Goal: Task Accomplishment & Management: Use online tool/utility

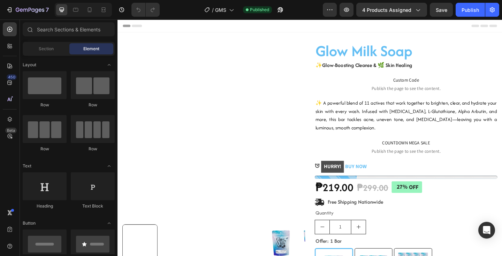
radio input "false"
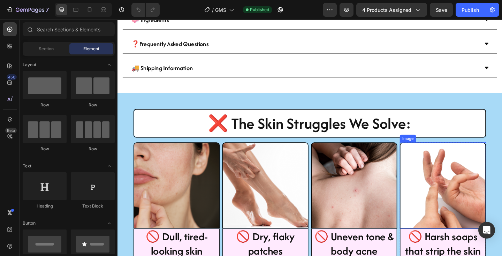
scroll to position [442, 0]
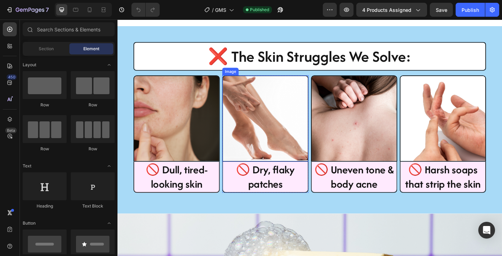
click at [219, 131] on img at bounding box center [182, 127] width 94 height 94
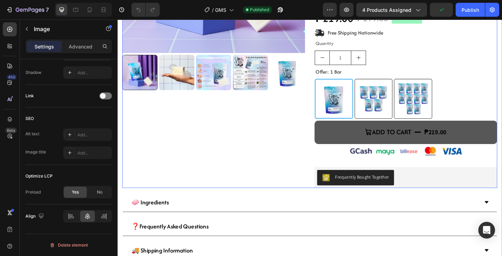
scroll to position [184, 0]
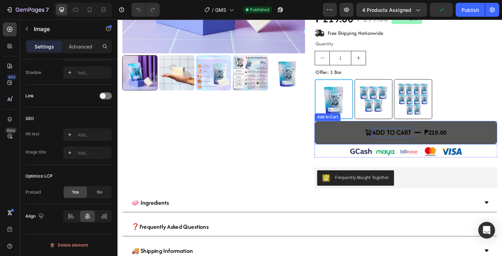
click at [409, 141] on div "Add to cart" at bounding box center [415, 143] width 43 height 10
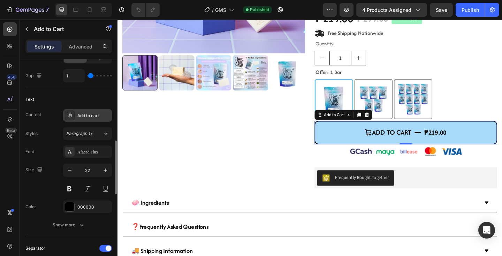
scroll to position [335, 0]
click at [94, 117] on div "Add to cart" at bounding box center [93, 115] width 33 height 6
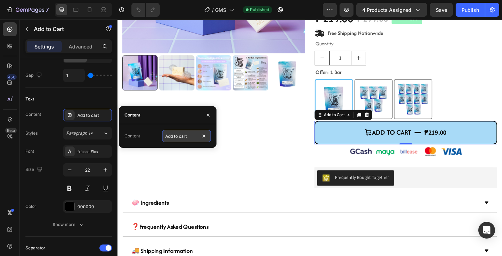
drag, startPoint x: 181, startPoint y: 135, endPoint x: 188, endPoint y: 135, distance: 7.0
click at [181, 135] on input "Add to cart" at bounding box center [186, 136] width 49 height 13
drag, startPoint x: 191, startPoint y: 136, endPoint x: 148, endPoint y: 136, distance: 42.5
click at [148, 136] on div "Content Add to cart" at bounding box center [167, 136] width 86 height 13
type input "BUY NOW"
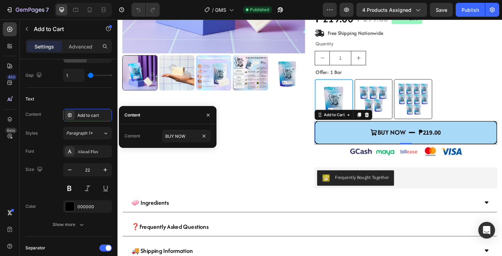
click at [190, 118] on div "Content" at bounding box center [168, 115] width 98 height 18
click at [208, 116] on icon "button" at bounding box center [208, 114] width 3 height 3
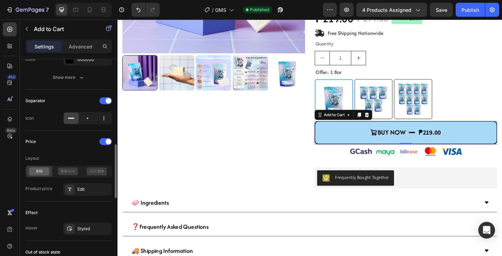
scroll to position [500, 0]
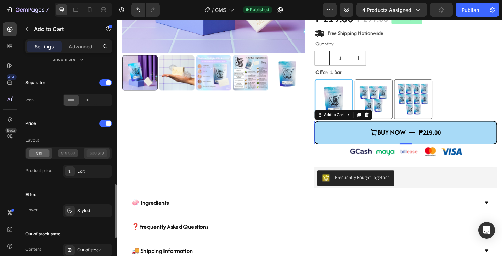
click at [96, 156] on icon at bounding box center [97, 153] width 20 height 8
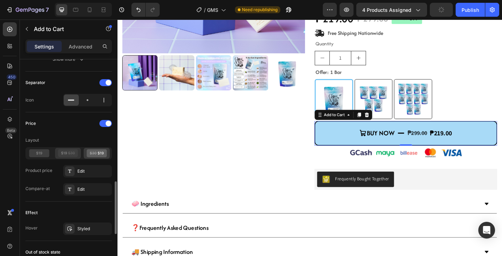
click at [69, 154] on icon at bounding box center [71, 152] width 7 height 3
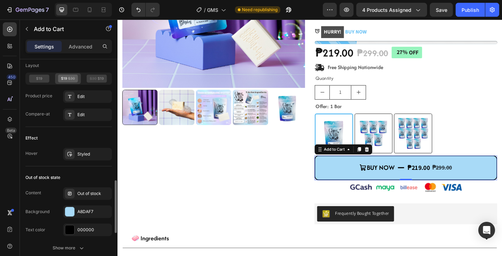
scroll to position [558, 0]
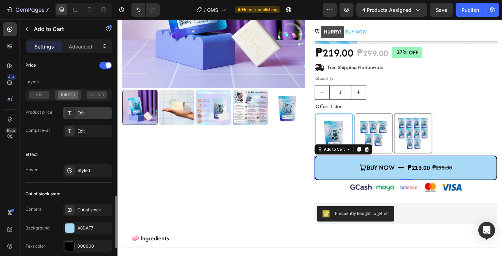
click at [85, 110] on div "Edit" at bounding box center [93, 113] width 33 height 6
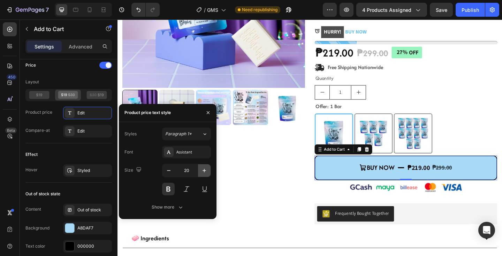
click at [204, 171] on icon "button" at bounding box center [203, 170] width 3 height 3
type input "23"
click at [85, 9] on div at bounding box center [89, 9] width 11 height 11
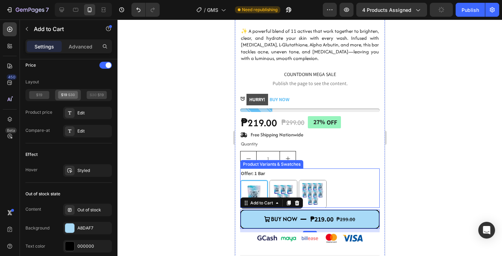
scroll to position [254, 0]
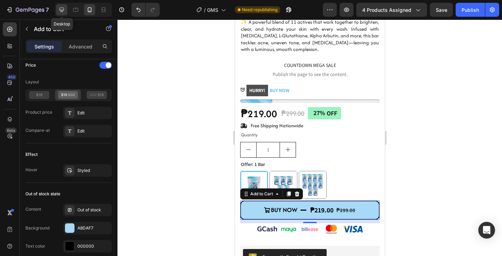
click at [56, 8] on div at bounding box center [61, 9] width 11 height 11
type input "22"
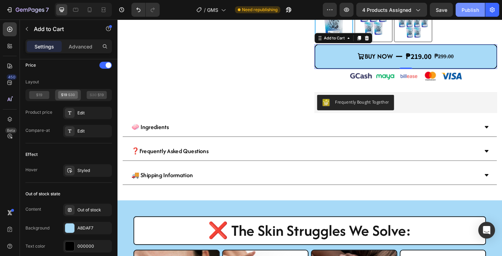
click at [468, 7] on div "Publish" at bounding box center [469, 9] width 17 height 7
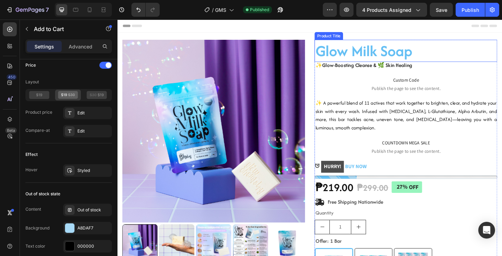
click at [384, 57] on h1 "Glow Milk Soap" at bounding box center [431, 53] width 199 height 24
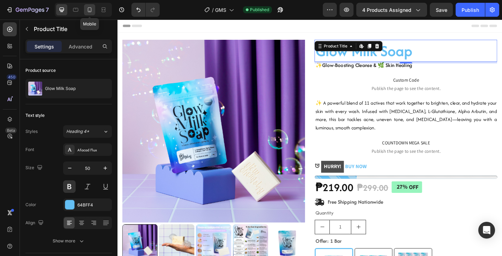
drag, startPoint x: 88, startPoint y: 8, endPoint x: 93, endPoint y: 10, distance: 5.6
click at [88, 8] on icon at bounding box center [90, 9] width 4 height 5
type input "38"
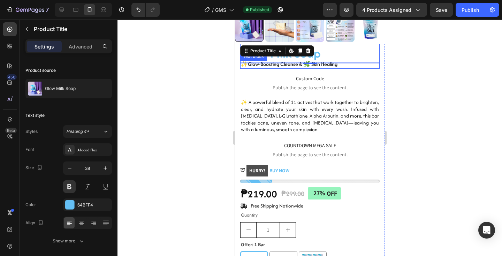
scroll to position [133, 0]
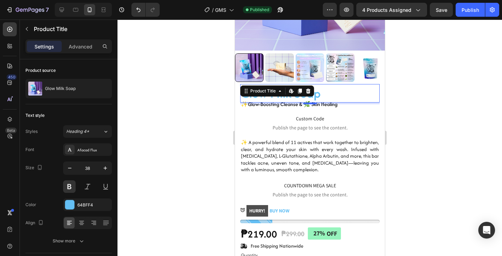
click at [443, 116] on div at bounding box center [309, 138] width 384 height 236
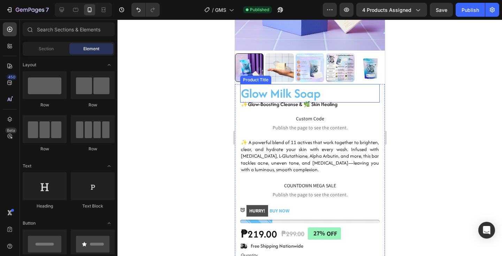
click at [257, 92] on h1 "Glow Milk Soap" at bounding box center [309, 93] width 139 height 18
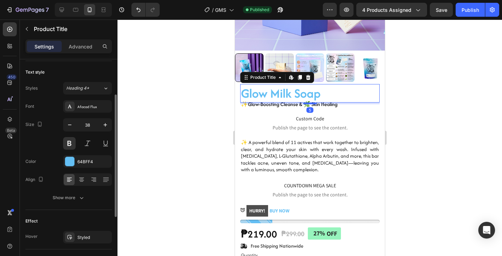
scroll to position [50, 0]
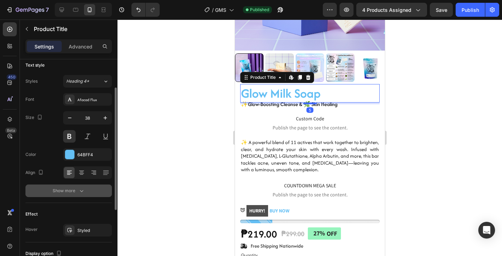
click at [84, 193] on icon "button" at bounding box center [81, 190] width 7 height 7
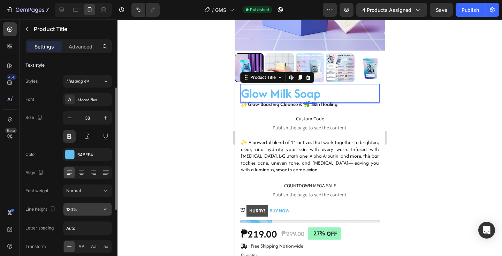
click at [87, 208] on input "130%" at bounding box center [87, 209] width 48 height 13
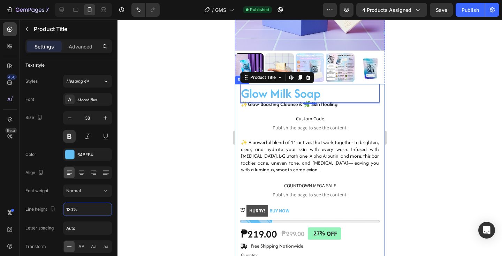
scroll to position [126, 0]
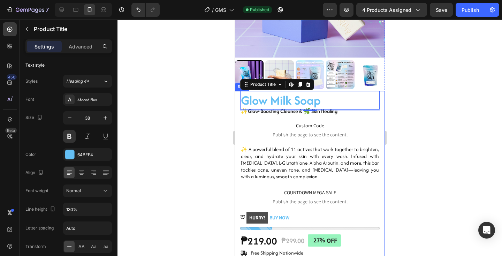
drag, startPoint x: 208, startPoint y: 114, endPoint x: 215, endPoint y: 114, distance: 6.7
click at [208, 114] on div at bounding box center [309, 138] width 384 height 236
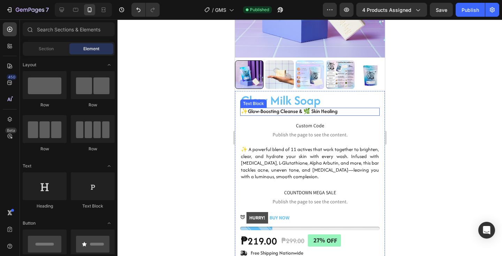
click at [278, 104] on h1 "Glow Milk Soap" at bounding box center [309, 100] width 139 height 18
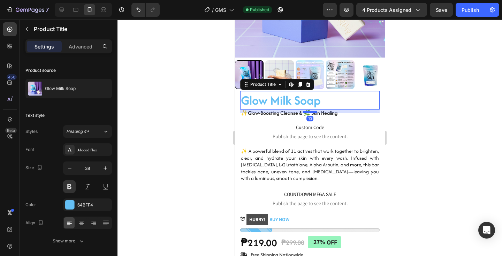
click at [307, 112] on div at bounding box center [309, 112] width 14 height 2
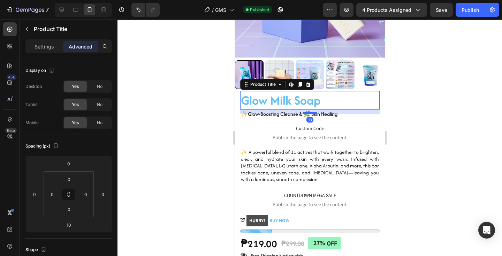
click at [313, 114] on div at bounding box center [309, 113] width 14 height 2
type input "13"
click at [404, 121] on div at bounding box center [309, 138] width 384 height 236
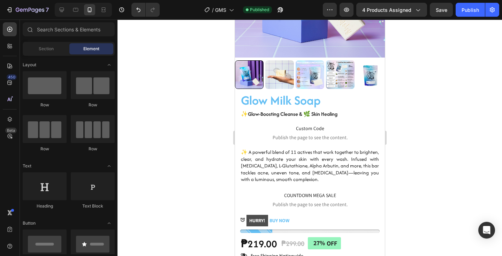
drag, startPoint x: 472, startPoint y: 11, endPoint x: 370, endPoint y: 1, distance: 102.6
click at [472, 10] on div "Publish" at bounding box center [469, 9] width 17 height 7
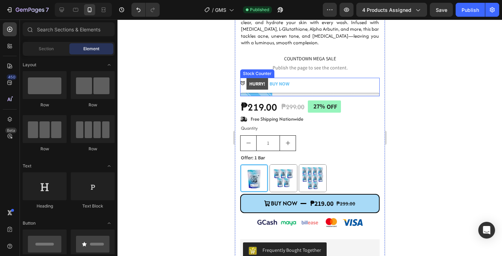
scroll to position [265, 0]
